Goal: Transaction & Acquisition: Download file/media

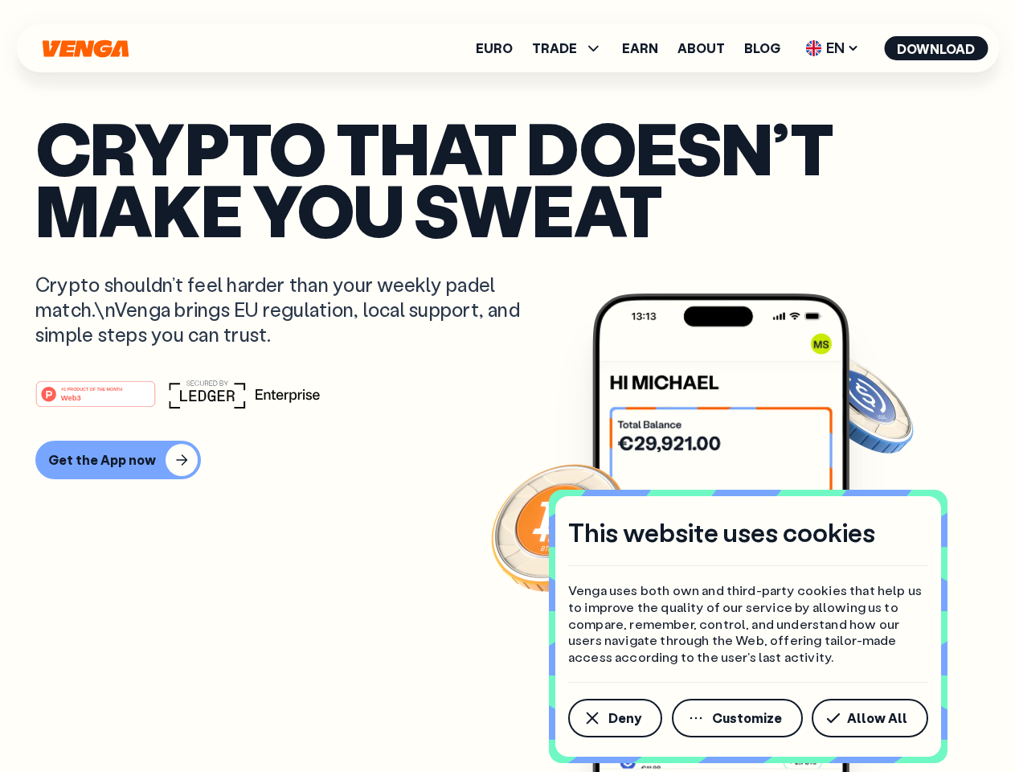
click at [507, 386] on div "#1 PRODUCT OF THE MONTH Web3" at bounding box center [507, 393] width 944 height 29
click at [614, 718] on span "Deny" at bounding box center [624, 717] width 33 height 13
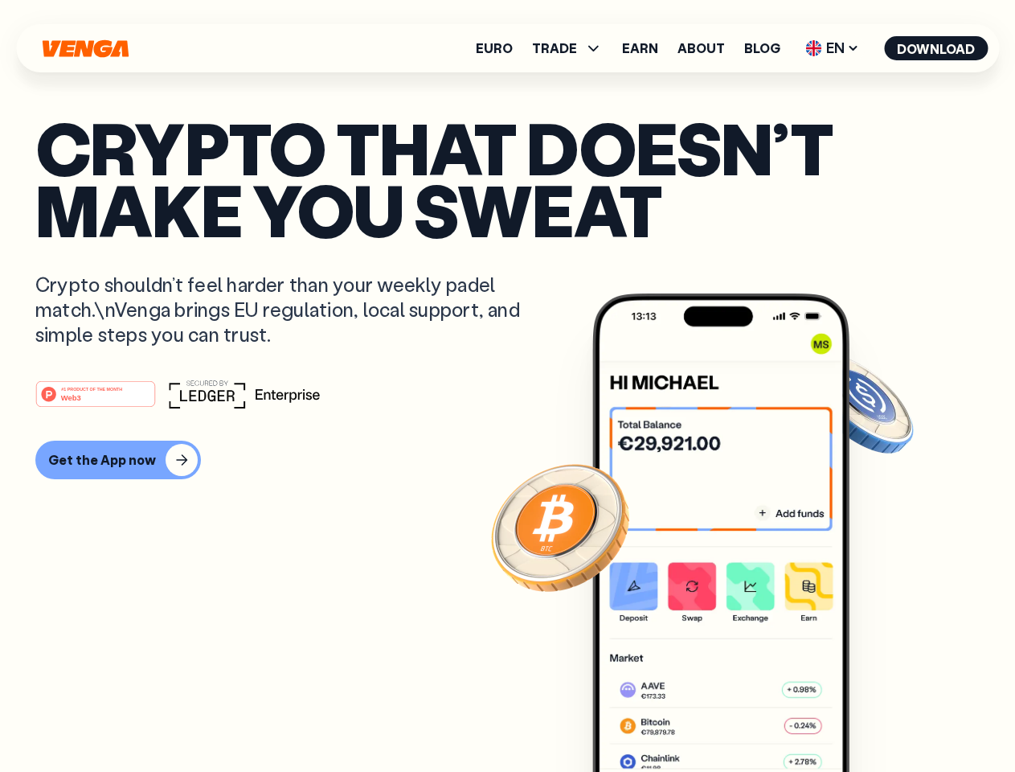
click at [739, 718] on img at bounding box center [720, 562] width 257 height 539
click at [873, 718] on article "Crypto that doesn’t make you sweat Crypto shouldn’t feel harder than your weekl…" at bounding box center [507, 418] width 944 height 603
click at [572, 48] on span "TRADE" at bounding box center [554, 48] width 45 height 13
click at [833, 48] on span "EN" at bounding box center [832, 48] width 65 height 26
click at [936, 48] on button "Download" at bounding box center [936, 48] width 104 height 24
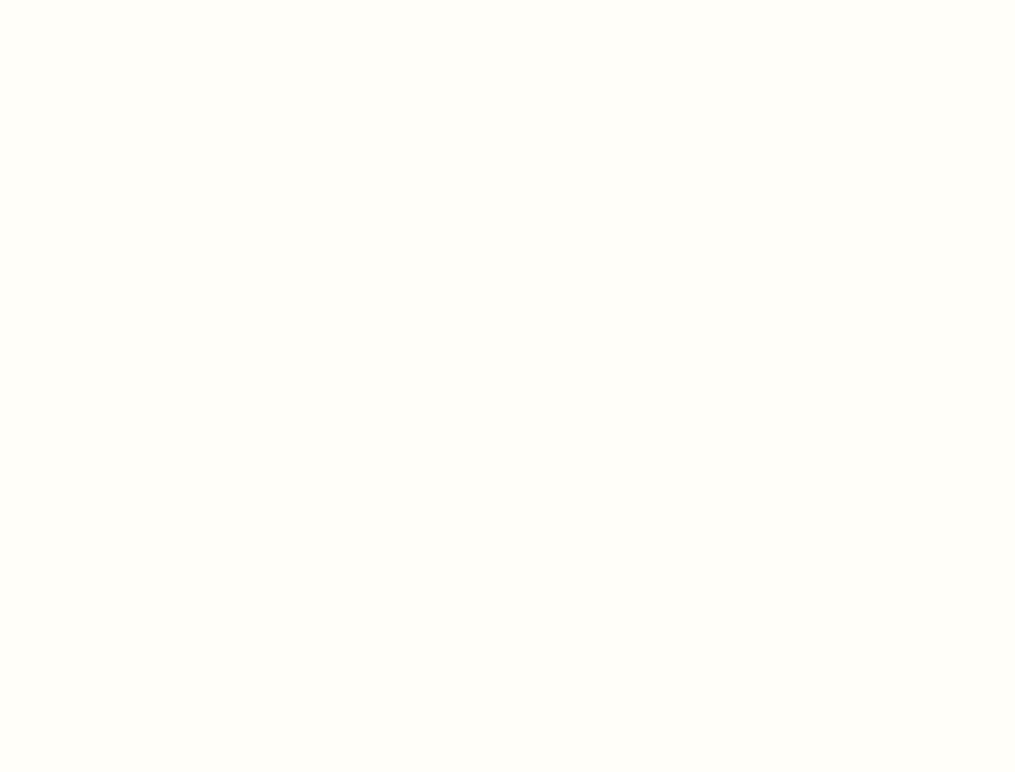
click at [507, 0] on html "This website uses cookies Venga uses both own and third-party cookies that help…" at bounding box center [507, 0] width 1015 height 0
click at [116, 0] on html "This website uses cookies Venga uses both own and third-party cookies that help…" at bounding box center [507, 0] width 1015 height 0
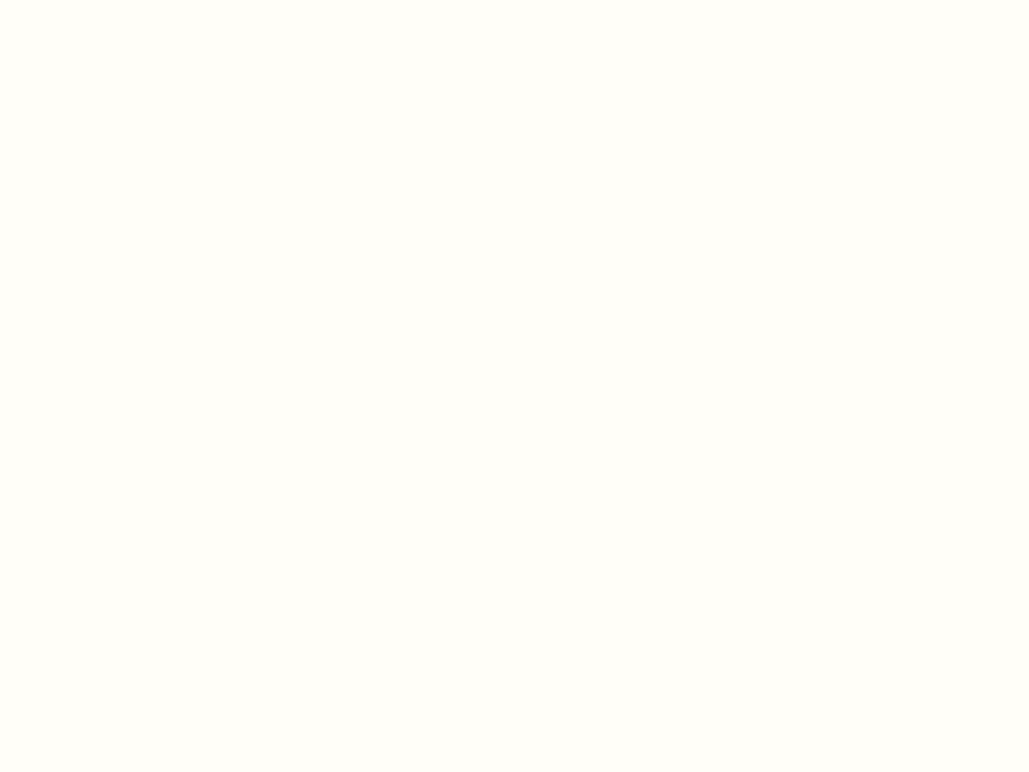
click at [98, 0] on html "This website uses cookies Venga uses both own and third-party cookies that help…" at bounding box center [514, 0] width 1029 height 0
